Goal: Information Seeking & Learning: Learn about a topic

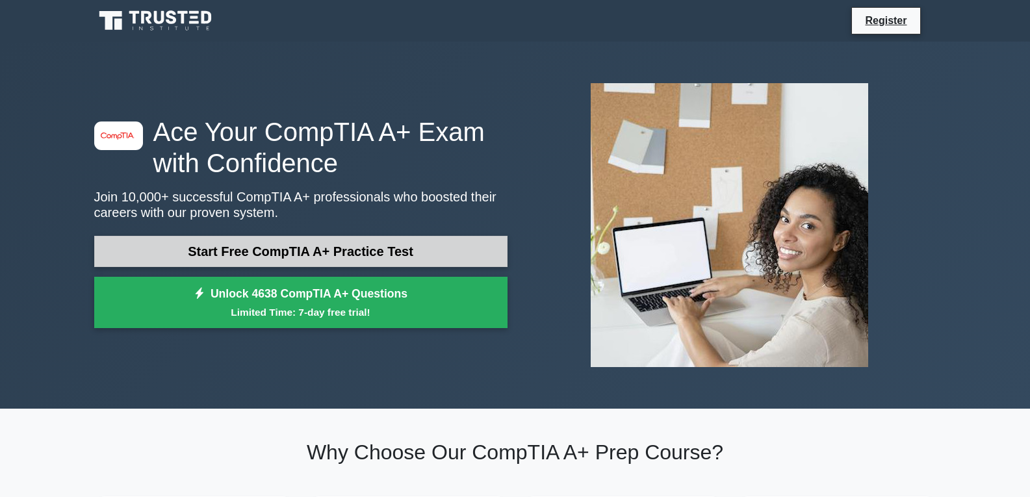
click at [277, 257] on link "Start Free CompTIA A+ Practice Test" at bounding box center [300, 251] width 413 height 31
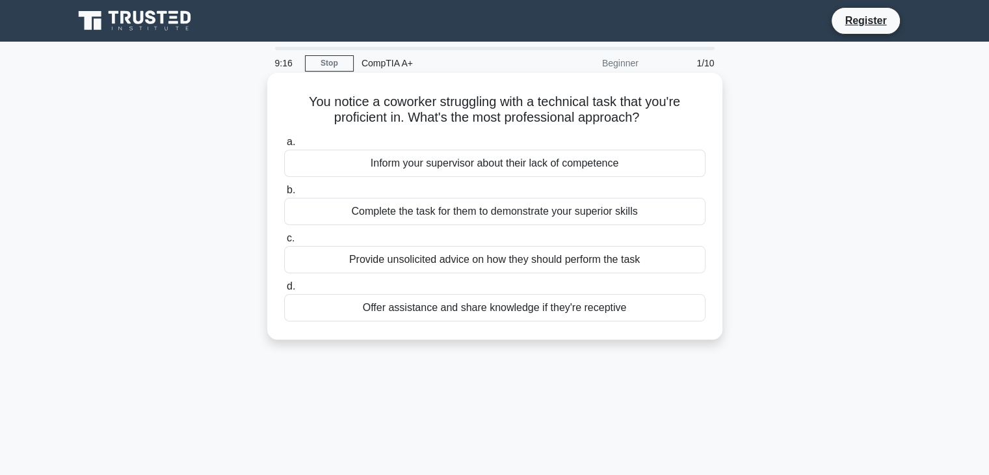
click at [519, 311] on div "Offer assistance and share knowledge if they're receptive" at bounding box center [494, 307] width 421 height 27
click at [284, 291] on input "d. Offer assistance and share knowledge if they're receptive" at bounding box center [284, 286] width 0 height 8
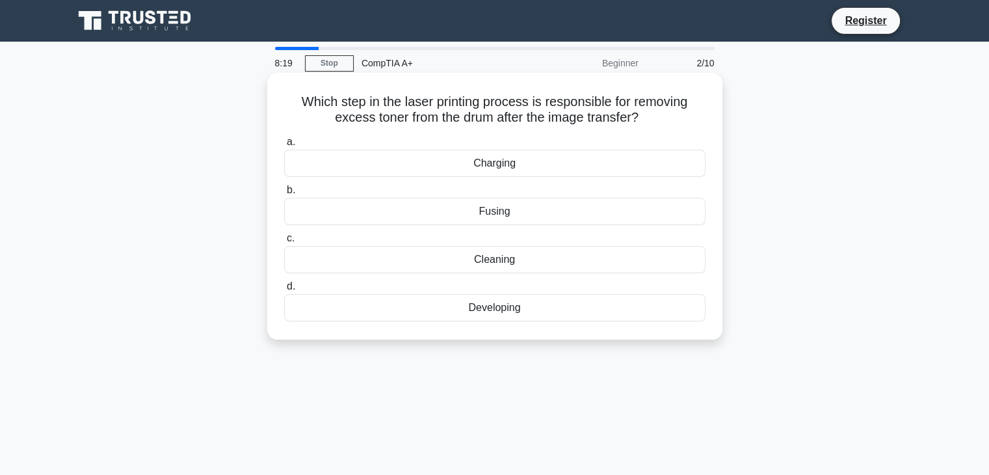
click at [504, 262] on div "Cleaning" at bounding box center [494, 259] width 421 height 27
click at [284, 242] on input "c. Cleaning" at bounding box center [284, 238] width 0 height 8
click at [489, 263] on div "File System Driver" at bounding box center [494, 259] width 421 height 27
click at [284, 242] on input "c. File System Driver" at bounding box center [284, 238] width 0 height 8
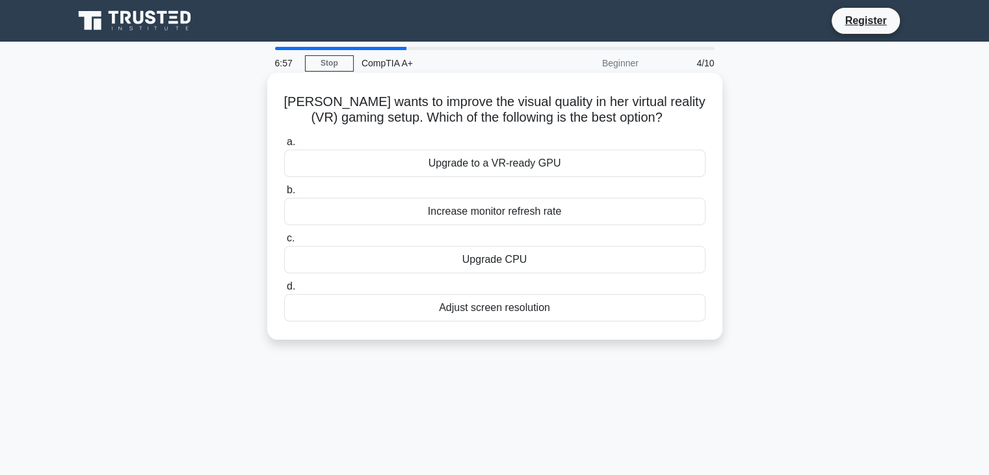
click at [533, 309] on div "Adjust screen resolution" at bounding box center [494, 307] width 421 height 27
click at [284, 291] on input "d. Adjust screen resolution" at bounding box center [284, 286] width 0 height 8
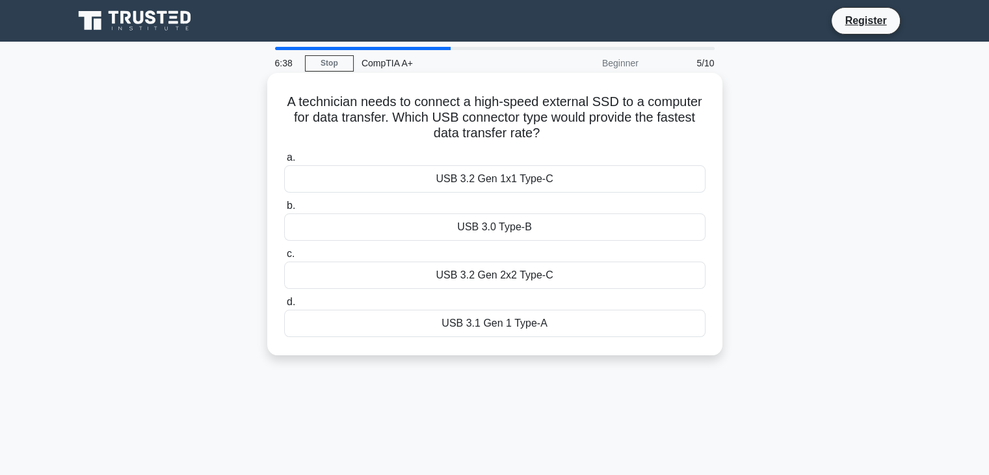
click at [503, 274] on div "USB 3.2 Gen 2x2 Type-C" at bounding box center [494, 274] width 421 height 27
click at [284, 258] on input "c. USB 3.2 Gen 2x2 Type-C" at bounding box center [284, 254] width 0 height 8
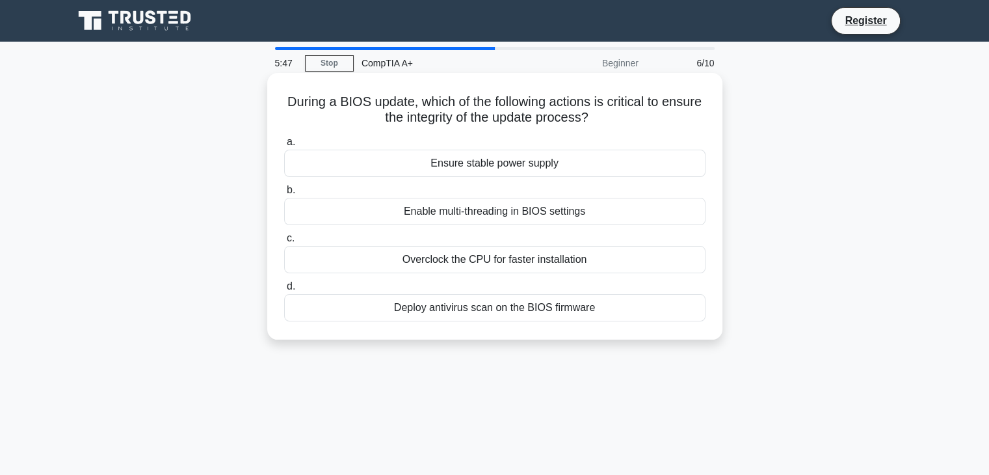
click at [458, 166] on div "Ensure stable power supply" at bounding box center [494, 163] width 421 height 27
click at [284, 146] on input "a. Ensure stable power supply" at bounding box center [284, 142] width 0 height 8
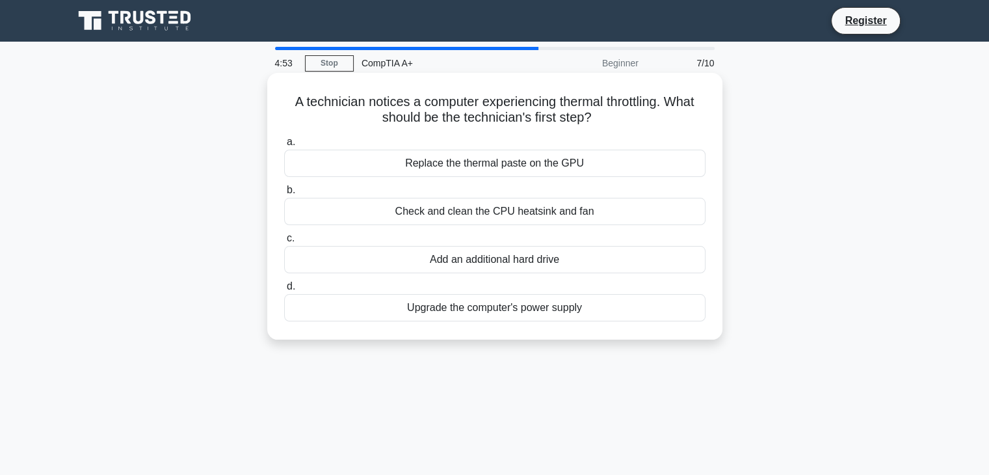
click at [568, 213] on div "Check and clean the CPU heatsink and fan" at bounding box center [494, 211] width 421 height 27
click at [284, 194] on input "b. Check and clean the CPU heatsink and fan" at bounding box center [284, 190] width 0 height 8
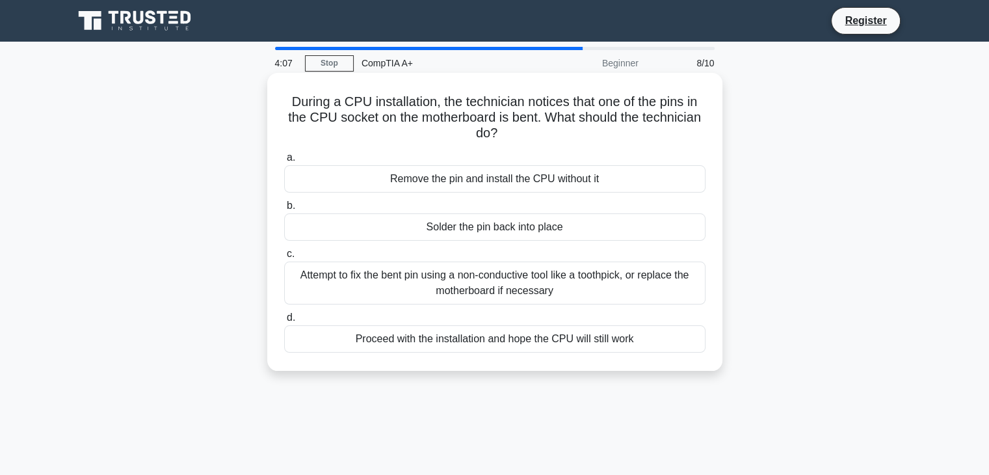
click at [540, 288] on div "Attempt to fix the bent pin using a non-conductive tool like a toothpick, or re…" at bounding box center [494, 282] width 421 height 43
click at [284, 258] on input "c. Attempt to fix the bent pin using a non-conductive tool like a toothpick, or…" at bounding box center [284, 254] width 0 height 8
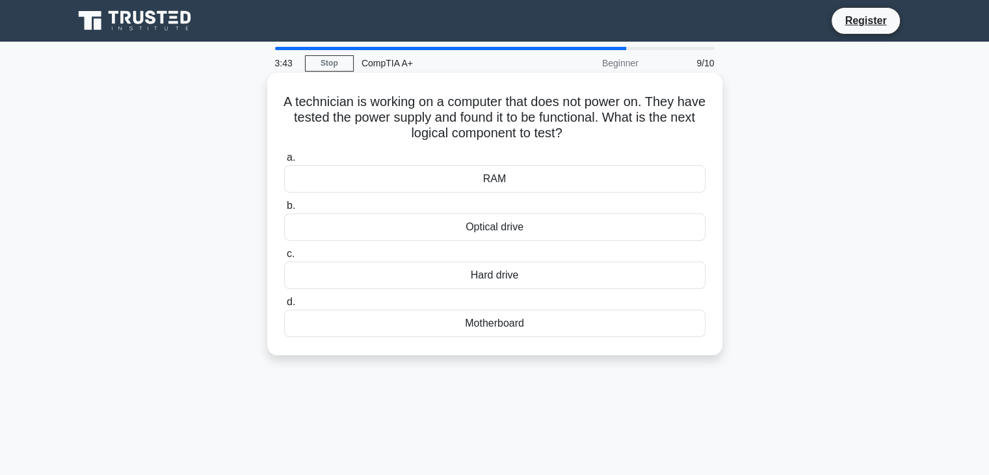
click at [512, 323] on div "Motherboard" at bounding box center [494, 322] width 421 height 27
click at [284, 306] on input "d. Motherboard" at bounding box center [284, 302] width 0 height 8
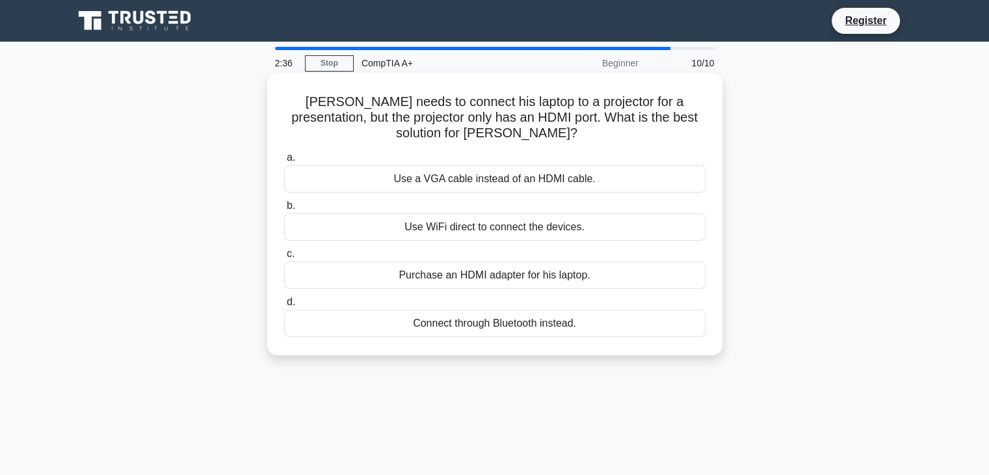
click at [556, 273] on div "Purchase an HDMI adapter for his laptop." at bounding box center [494, 274] width 421 height 27
click at [284, 258] on input "c. Purchase an HDMI adapter for his laptop." at bounding box center [284, 254] width 0 height 8
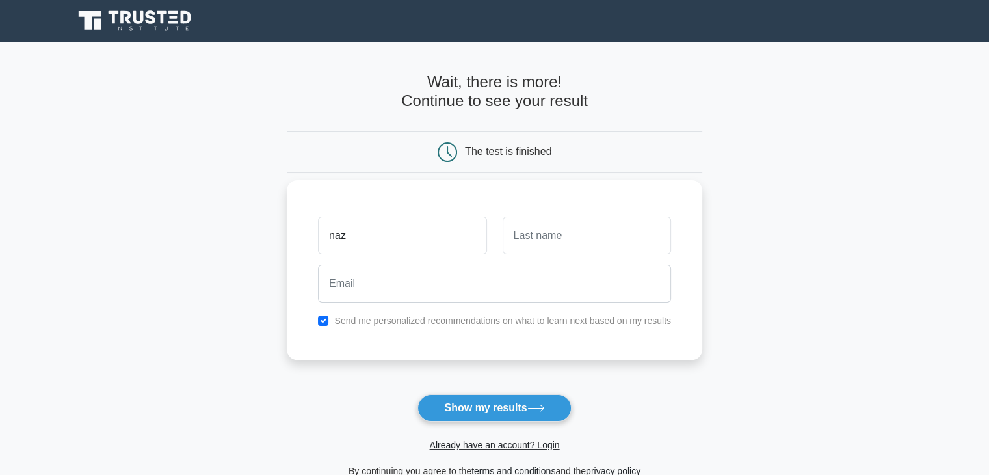
type input "naz"
click at [575, 238] on input "text" at bounding box center [587, 235] width 168 height 38
type input "[PERSON_NAME]"
click at [322, 322] on input "checkbox" at bounding box center [323, 320] width 10 height 10
checkbox input "false"
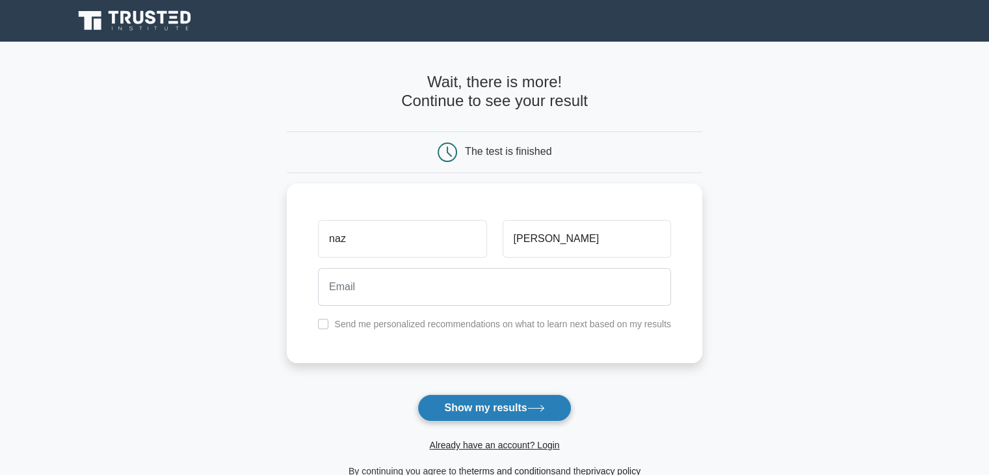
click at [538, 404] on icon at bounding box center [536, 407] width 18 height 7
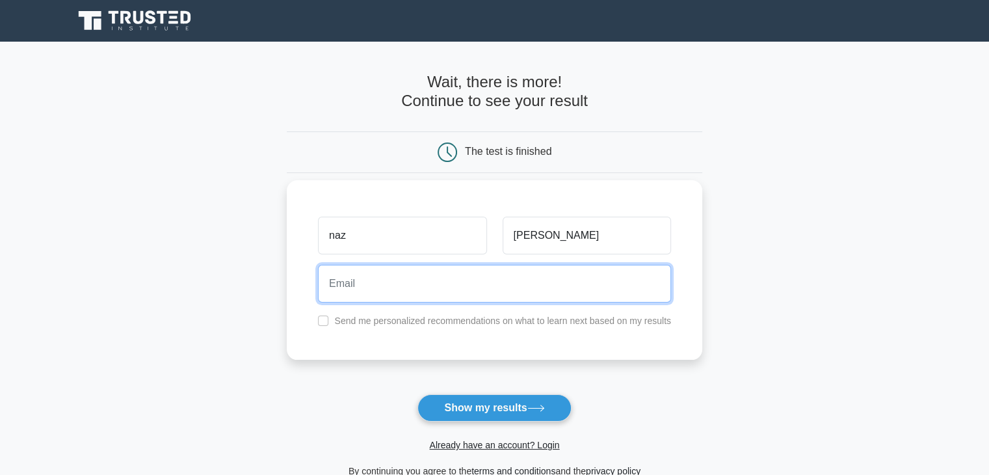
click at [473, 287] on input "email" at bounding box center [494, 284] width 353 height 38
type input "nazir.mosesl@gmail.com"
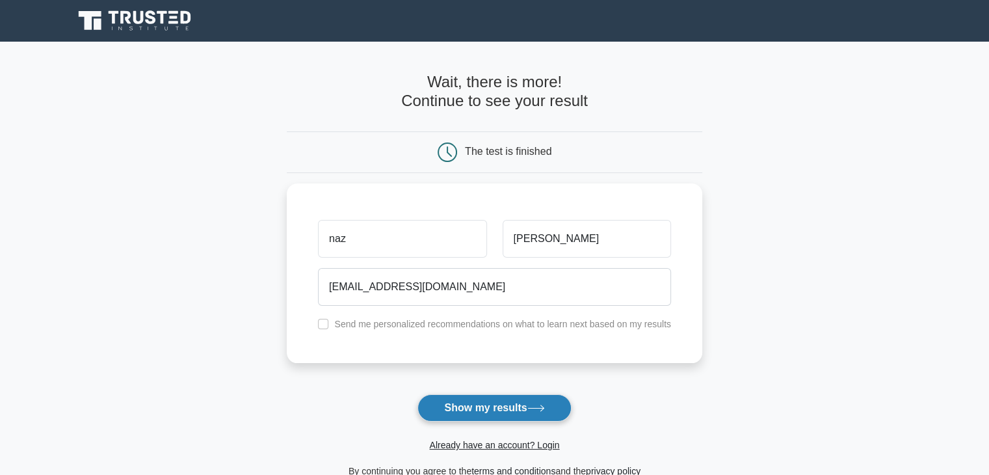
click at [480, 406] on button "Show my results" at bounding box center [493, 407] width 153 height 27
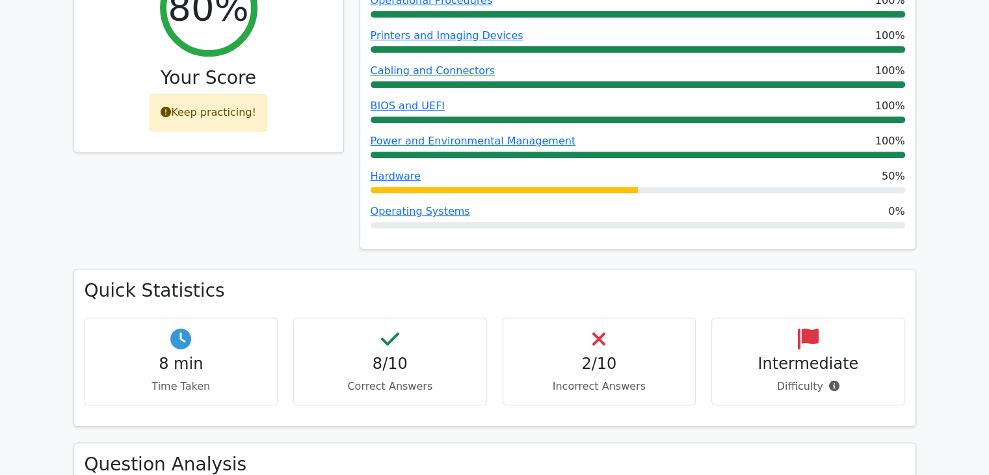
scroll to position [585, 0]
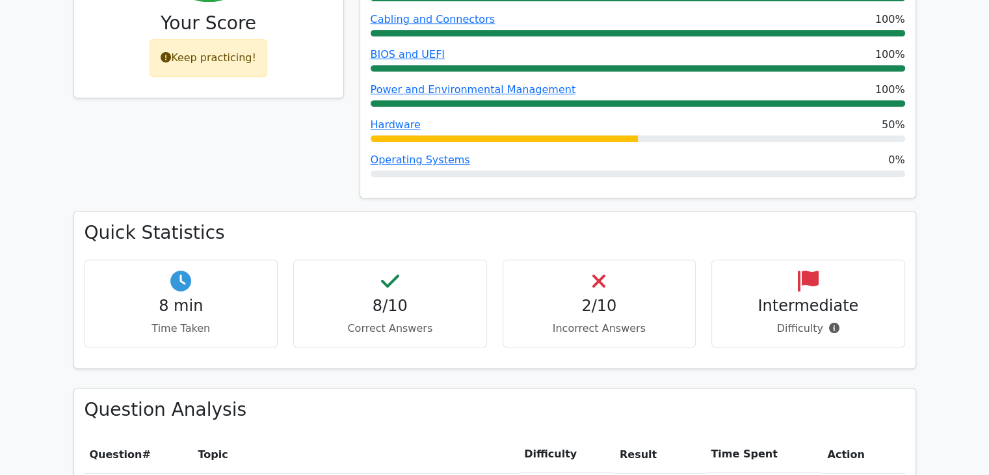
click at [582, 296] on h4 "2/10" at bounding box center [600, 305] width 172 height 19
click at [600, 296] on h4 "2/10" at bounding box center [600, 305] width 172 height 19
click at [598, 270] on icon at bounding box center [598, 280] width 13 height 21
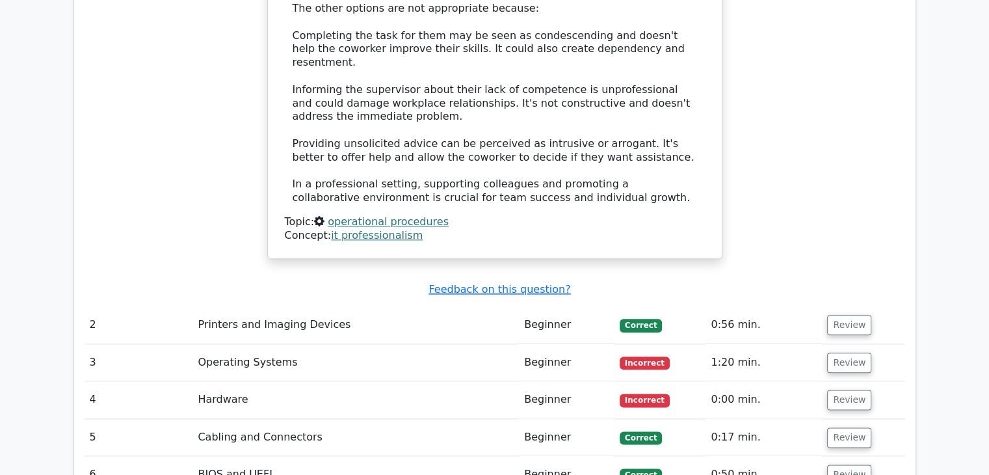
scroll to position [1495, 0]
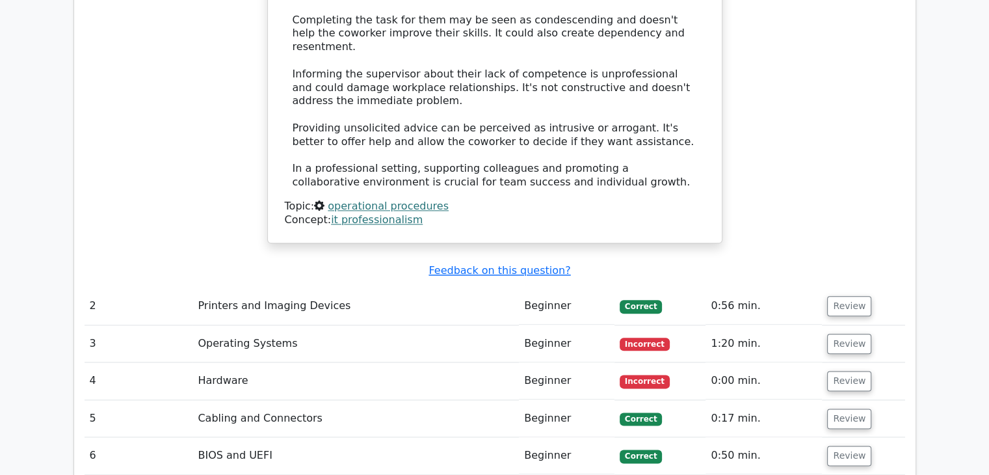
click at [247, 325] on td "Operating Systems" at bounding box center [355, 343] width 326 height 37
click at [640, 337] on span "Incorrect" at bounding box center [645, 343] width 50 height 13
click at [839, 333] on button "Review" at bounding box center [849, 343] width 44 height 20
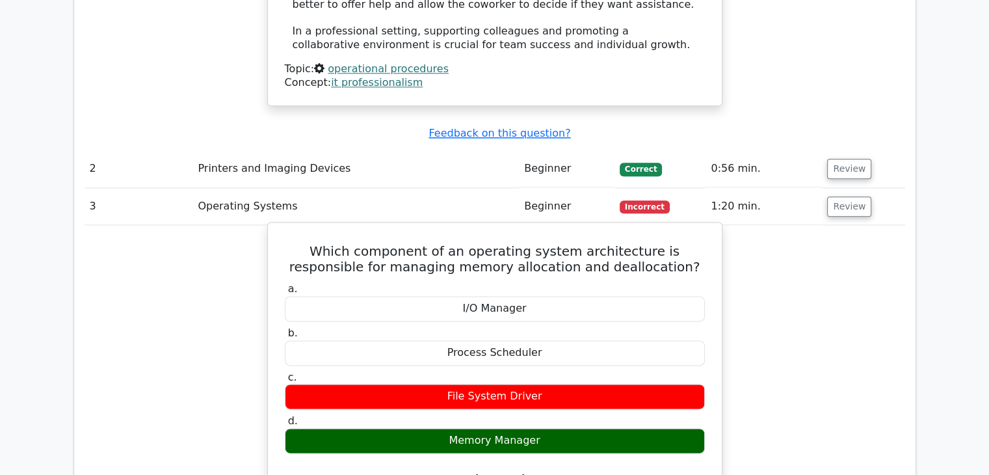
scroll to position [1690, 0]
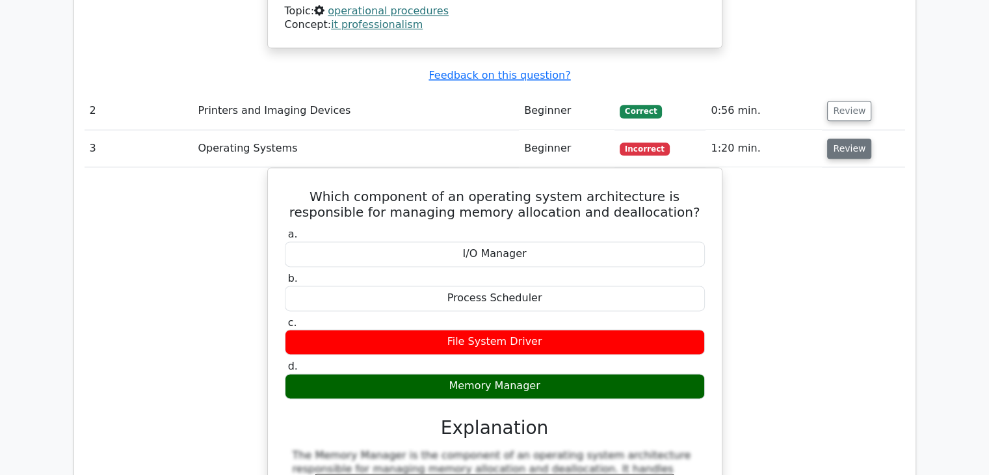
click at [851, 138] on button "Review" at bounding box center [849, 148] width 44 height 20
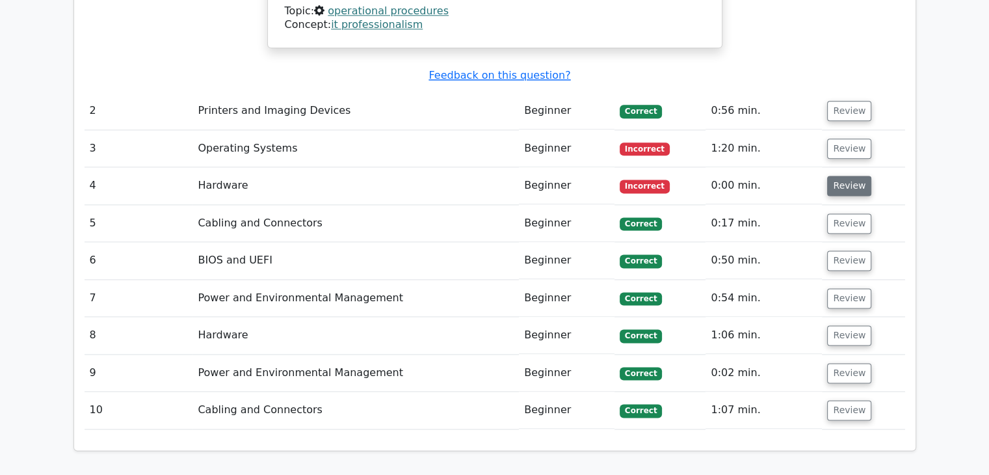
click at [840, 176] on button "Review" at bounding box center [849, 186] width 44 height 20
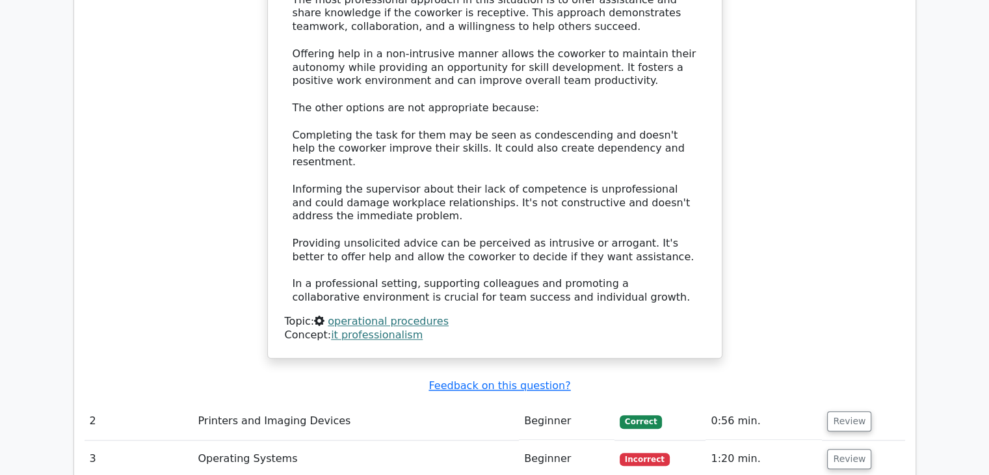
scroll to position [1560, 0]
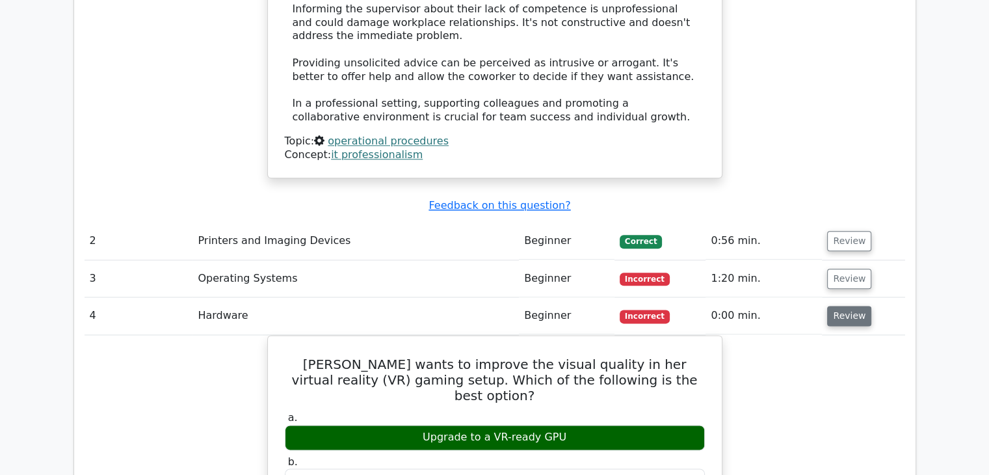
click at [856, 306] on button "Review" at bounding box center [849, 316] width 44 height 20
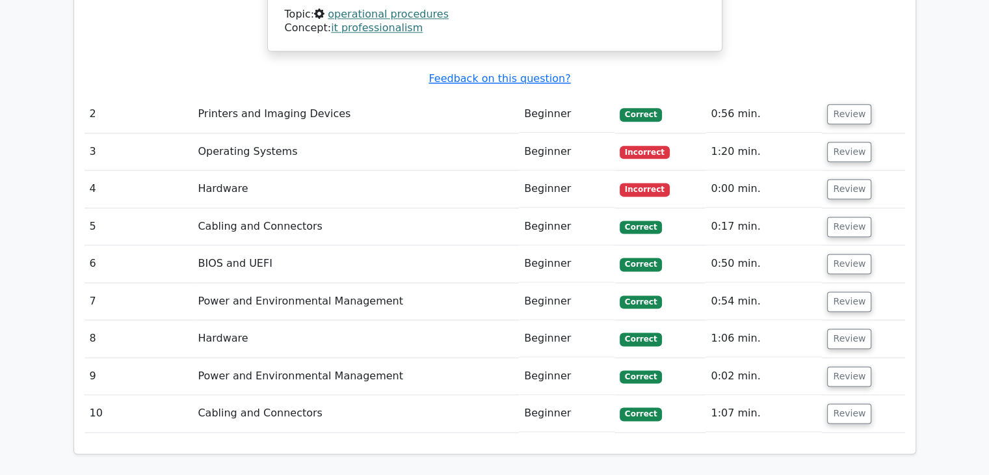
scroll to position [1625, 0]
